Goal: Task Accomplishment & Management: Use online tool/utility

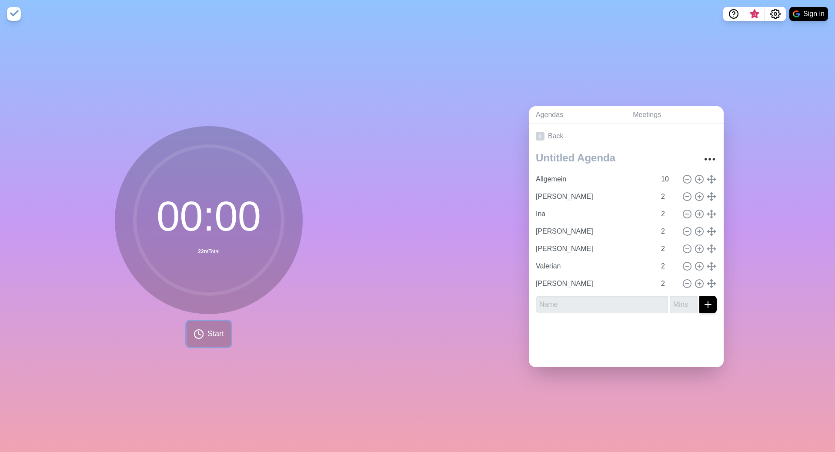
click at [216, 333] on span "Start" at bounding box center [215, 334] width 17 height 12
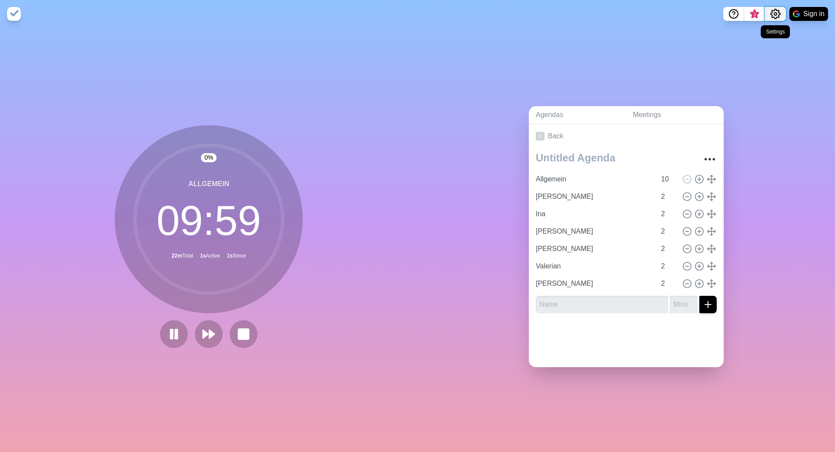
click at [782, 15] on button "Settings" at bounding box center [775, 14] width 21 height 14
click at [742, 29] on p "Preferences" at bounding box center [746, 33] width 37 height 10
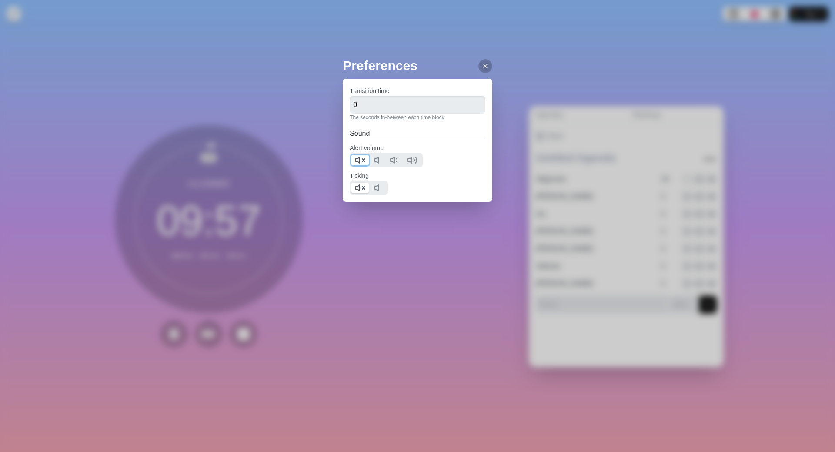
click at [360, 158] on polygon at bounding box center [358, 160] width 4 height 6
click at [360, 185] on icon at bounding box center [360, 188] width 10 height 10
click at [482, 64] on icon at bounding box center [485, 66] width 7 height 7
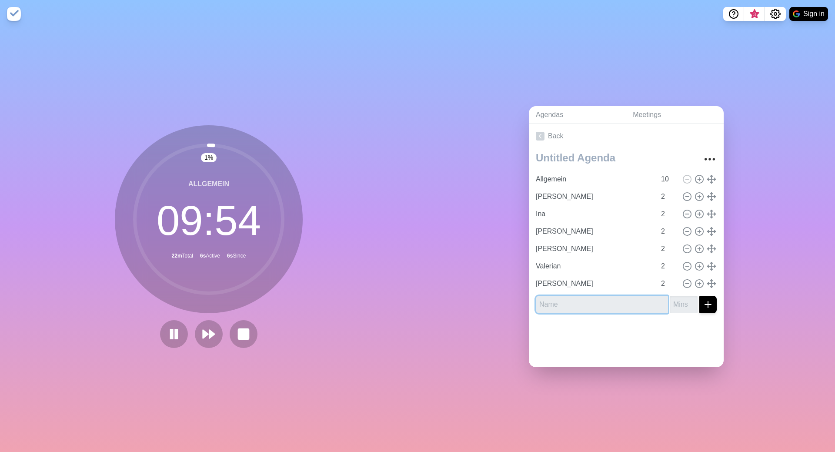
click at [565, 303] on input "text" at bounding box center [602, 304] width 132 height 17
type input "[PERSON_NAME]"
click at [690, 299] on input "1" at bounding box center [684, 304] width 28 height 17
type input "2"
click at [690, 299] on input "2" at bounding box center [684, 304] width 28 height 17
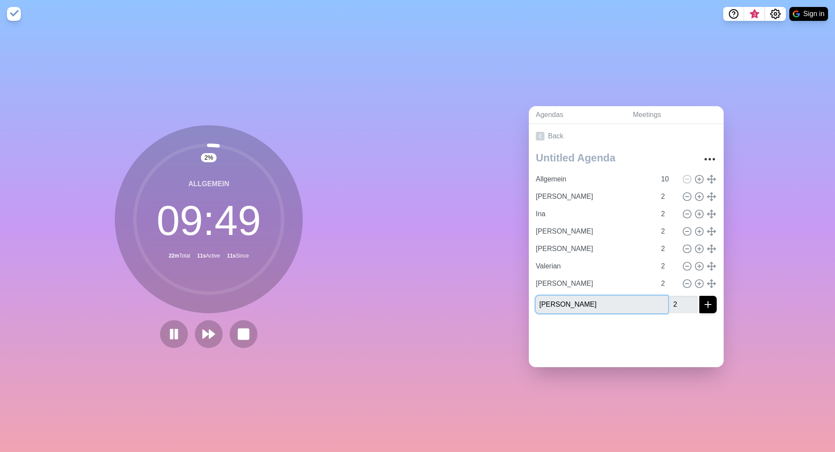
type input "[PERSON_NAME]"
click at [704, 303] on icon "submit" at bounding box center [708, 304] width 10 height 10
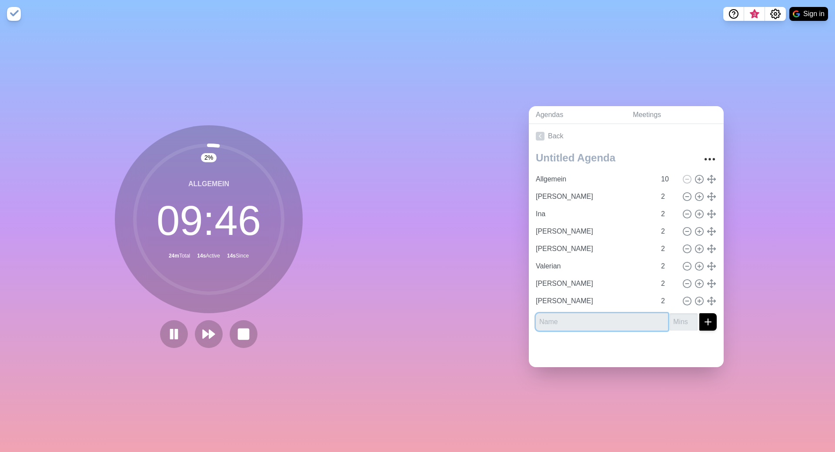
click at [605, 322] on input "text" at bounding box center [602, 321] width 132 height 17
type input "[PERSON_NAME]"
click at [691, 316] on input "1" at bounding box center [684, 321] width 28 height 17
type input "2"
click at [691, 316] on input "2" at bounding box center [684, 321] width 28 height 17
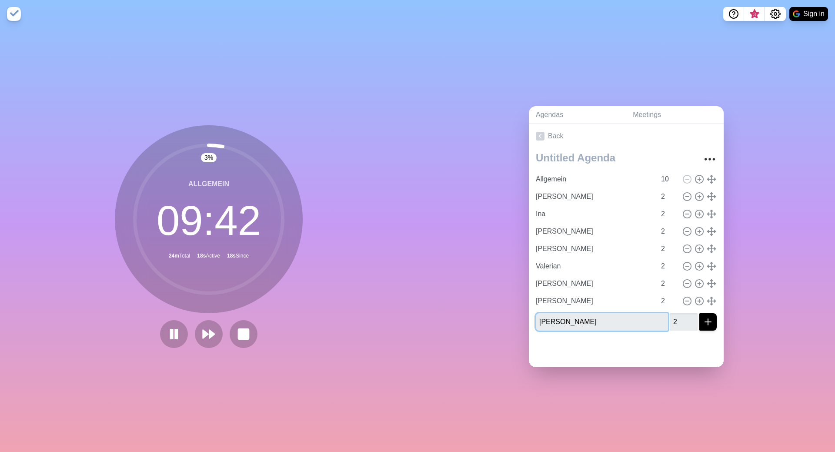
type input "[PERSON_NAME]"
click at [709, 322] on icon "submit" at bounding box center [708, 322] width 10 height 10
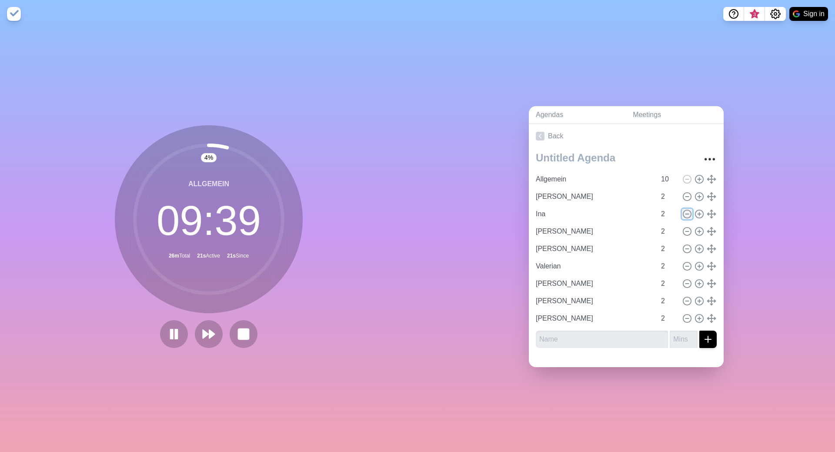
click at [687, 213] on icon at bounding box center [687, 214] width 10 height 10
type input "[PERSON_NAME]"
type input "Valerian"
type input "[PERSON_NAME]"
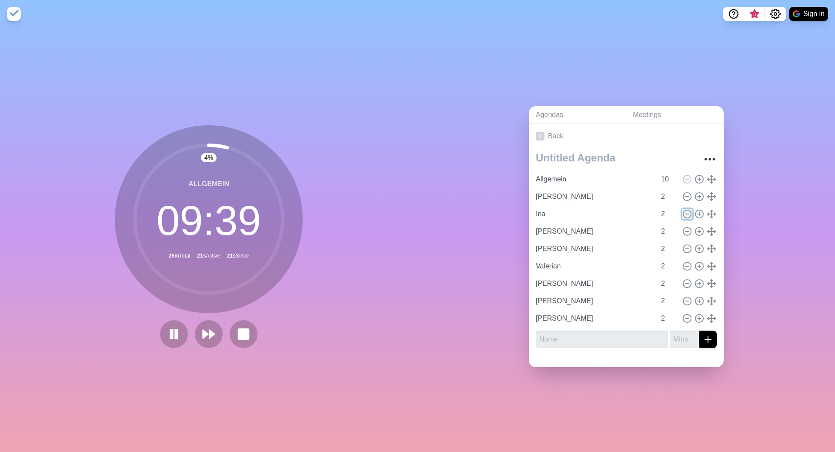
type input "[PERSON_NAME]"
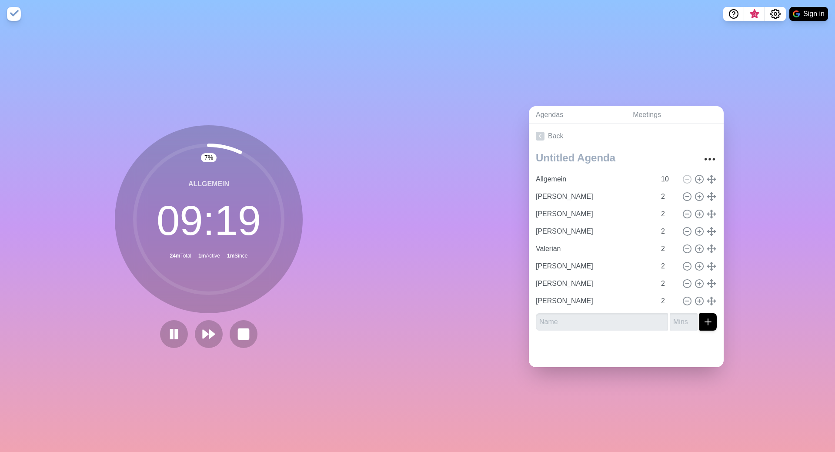
click at [458, 245] on div "Agendas Meetings Back Allgemein 10 Moritz V 2 [PERSON_NAME] 2 Fabian 2 Valerian…" at bounding box center [625, 240] width 417 height 424
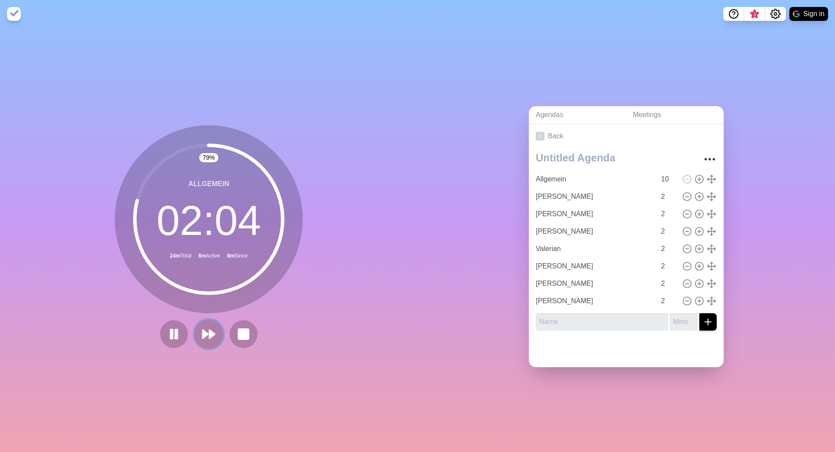
click at [203, 332] on polygon at bounding box center [206, 334] width 6 height 9
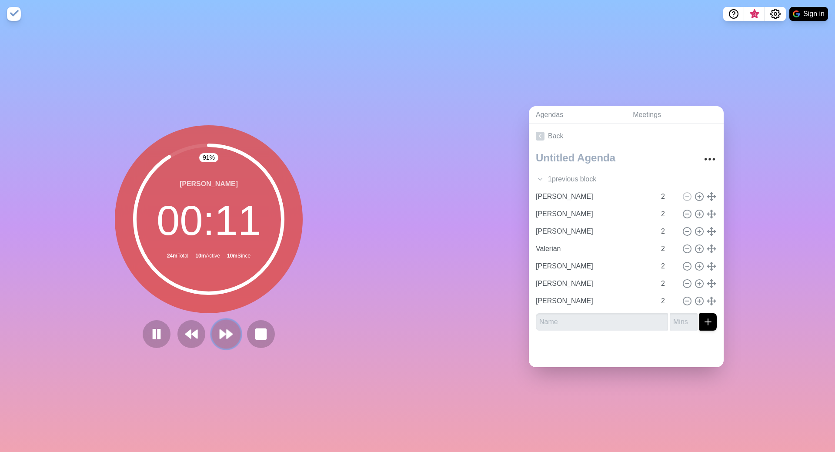
click at [220, 333] on polygon at bounding box center [223, 334] width 6 height 9
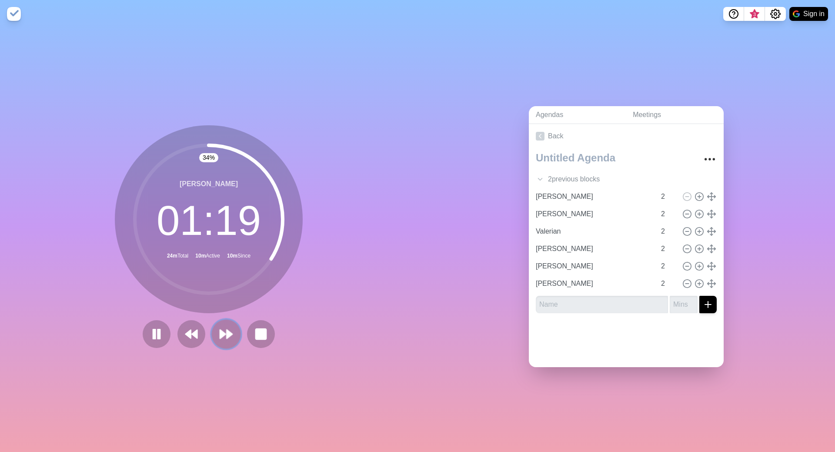
click at [221, 340] on icon at bounding box center [226, 334] width 15 height 15
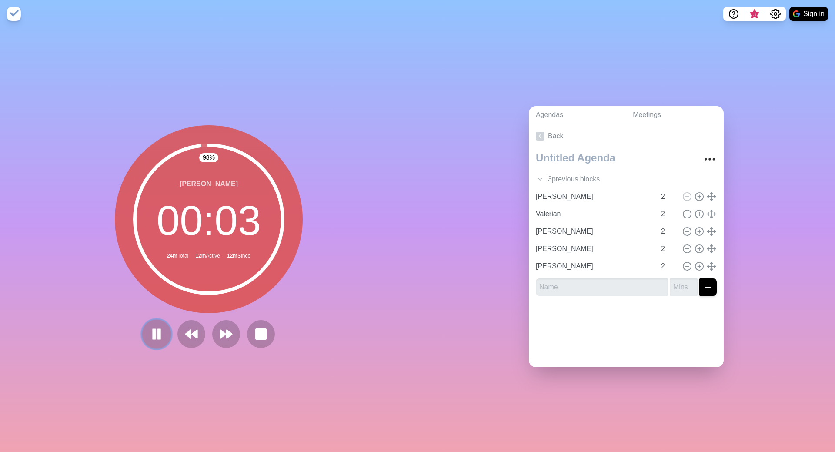
click at [148, 331] on button at bounding box center [156, 333] width 29 height 29
click at [154, 334] on polygon at bounding box center [156, 333] width 9 height 11
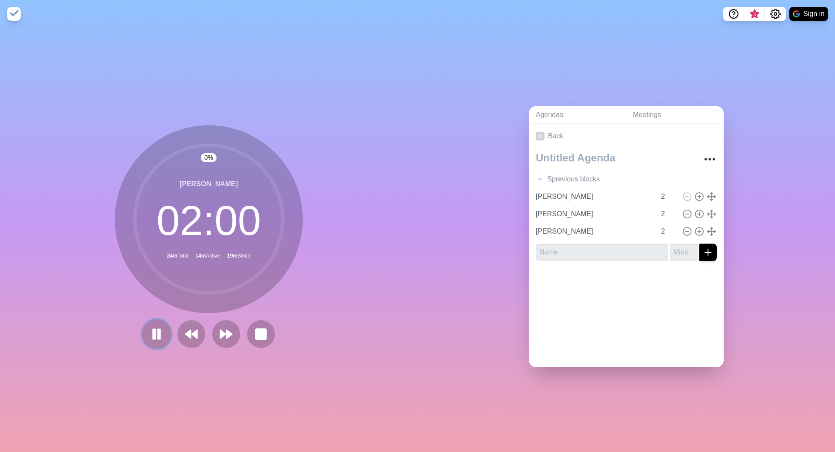
click at [153, 334] on rect at bounding box center [154, 334] width 3 height 10
click at [157, 331] on icon at bounding box center [156, 334] width 15 height 15
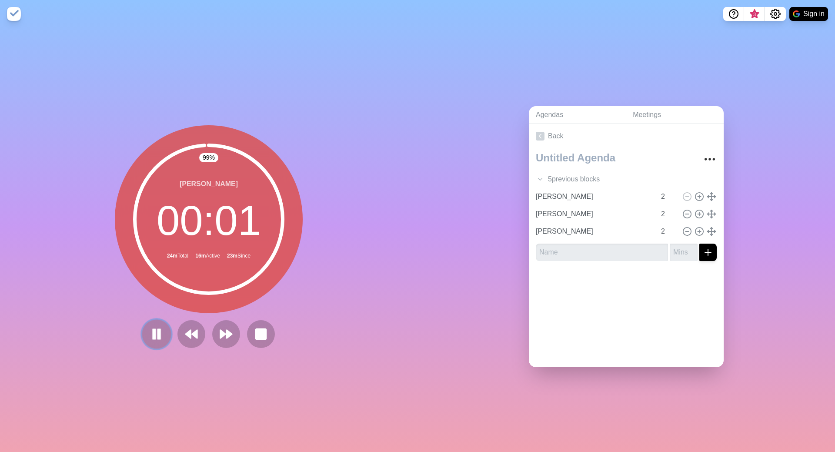
click at [154, 335] on rect at bounding box center [154, 334] width 3 height 10
click at [344, 308] on div "99 % [PERSON_NAME] 00 : 01 24m Total 16m Active 30m Since" at bounding box center [208, 240] width 417 height 424
click at [151, 334] on icon at bounding box center [156, 334] width 15 height 15
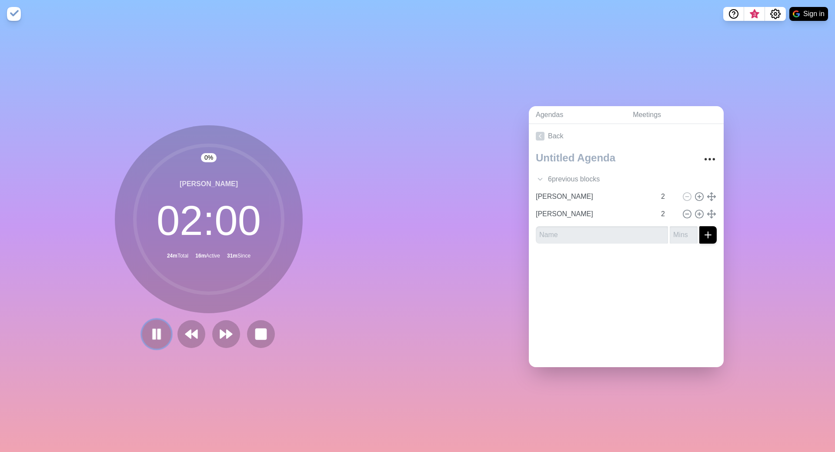
click at [153, 336] on rect at bounding box center [154, 334] width 3 height 10
click at [150, 331] on icon at bounding box center [156, 334] width 15 height 15
